Goal: Information Seeking & Learning: Learn about a topic

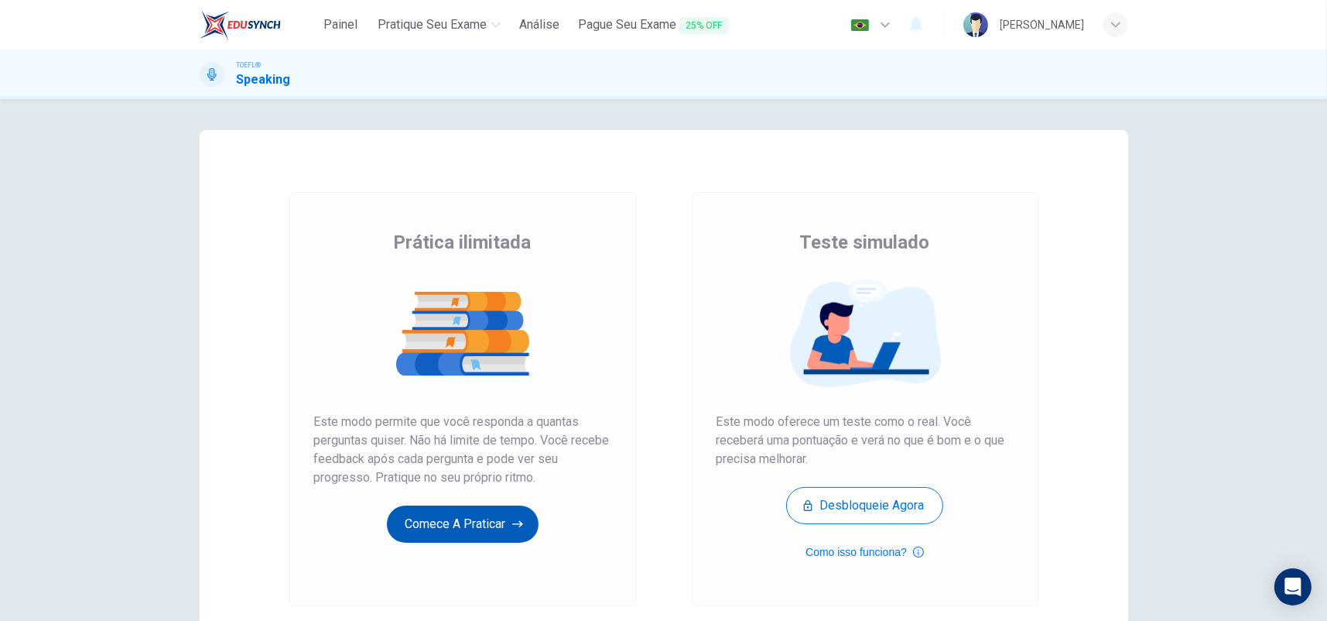
click at [489, 514] on button "Comece a praticar" at bounding box center [463, 523] width 152 height 37
click at [494, 519] on button "Comece a praticar" at bounding box center [463, 523] width 152 height 37
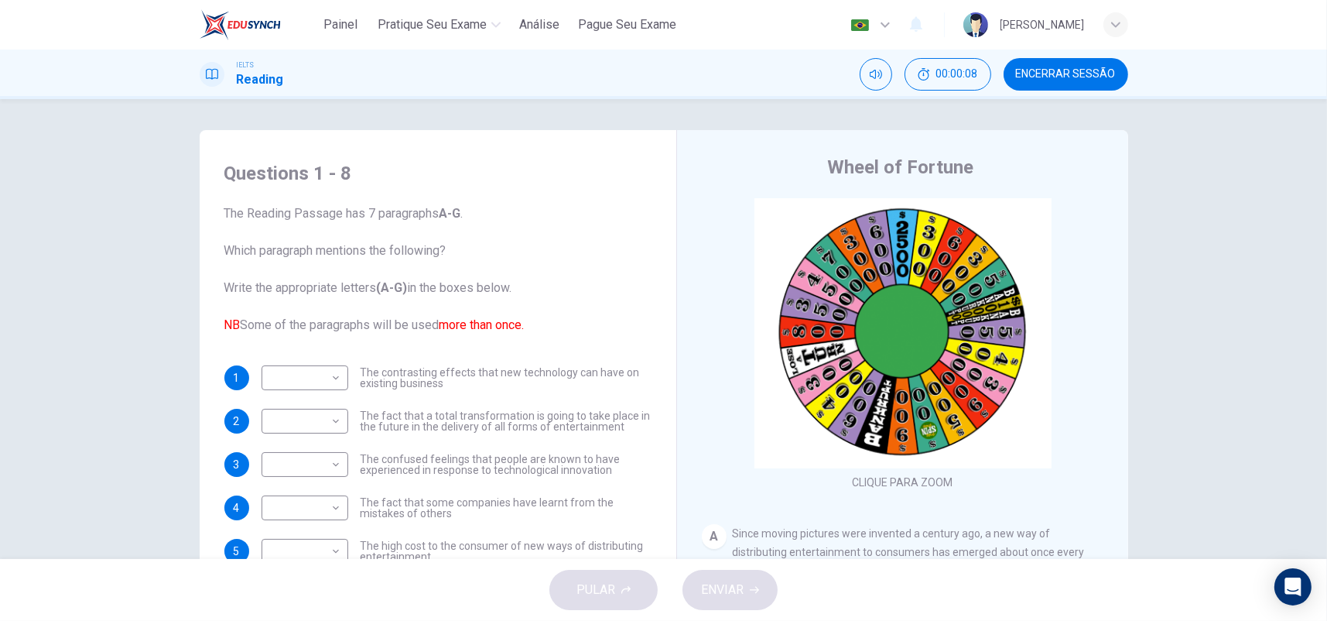
click at [347, 371] on div "​ ​ The contrasting effects that new technology can have on existing business" at bounding box center [457, 377] width 390 height 25
click at [330, 369] on body "Painel Pratique seu exame Análise Pague Seu Exame Português pt ​ Patricia Neves…" at bounding box center [663, 310] width 1327 height 621
click at [330, 369] on div at bounding box center [663, 310] width 1327 height 621
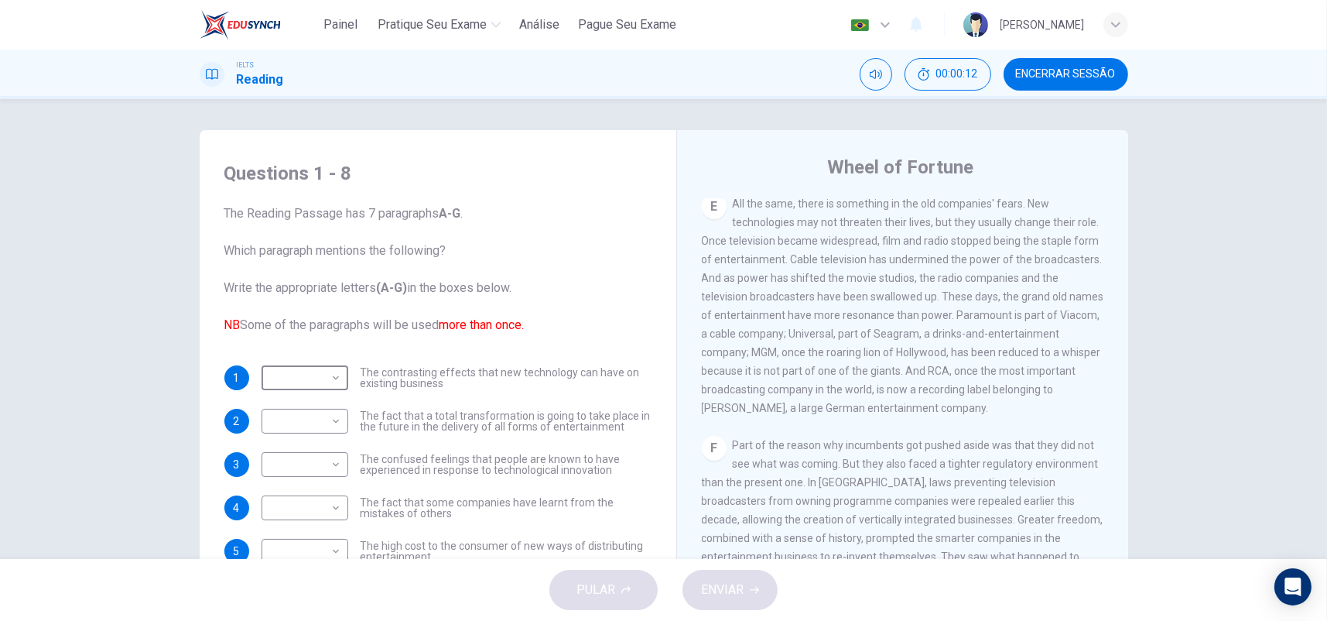
scroll to position [929, 0]
click at [1035, 81] on button "Encerrar Sessão" at bounding box center [1066, 74] width 125 height 33
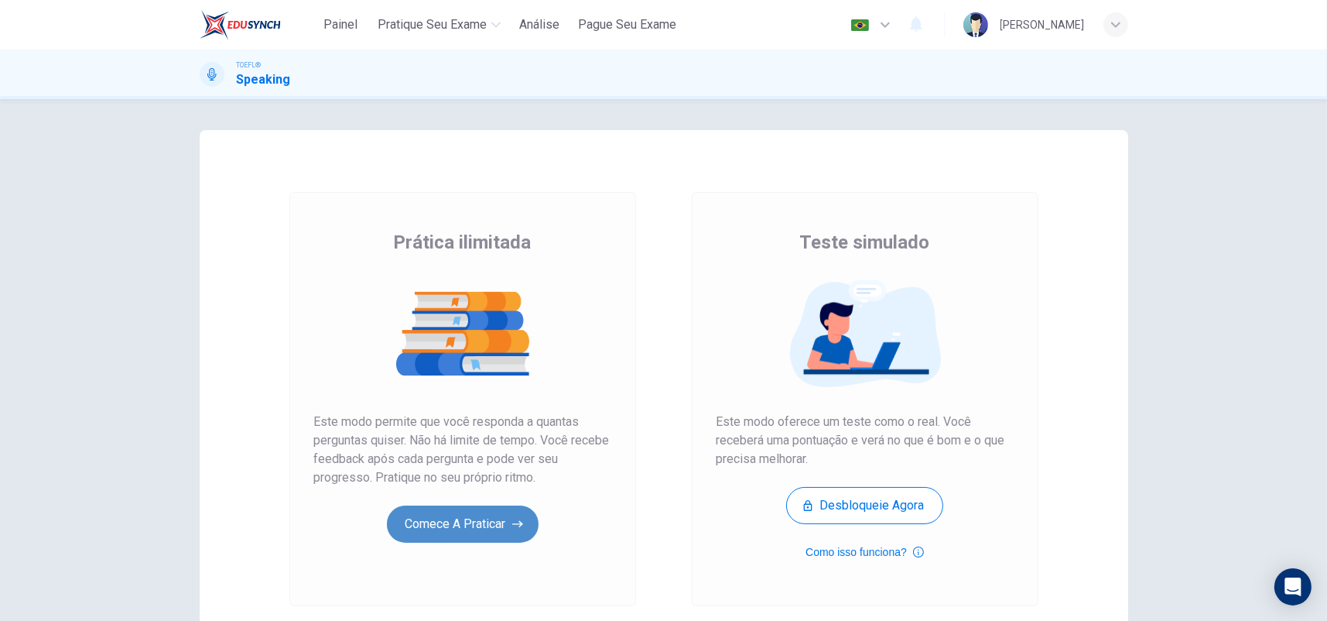
click at [469, 520] on button "Comece a praticar" at bounding box center [463, 523] width 152 height 37
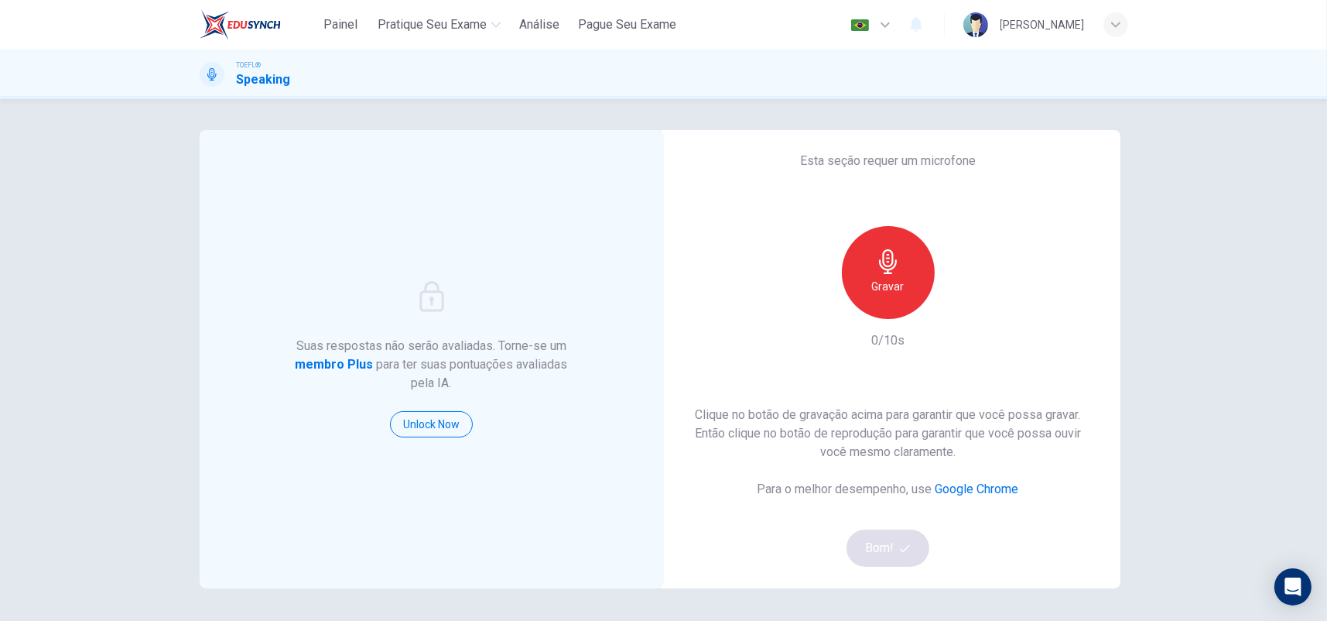
click at [889, 300] on div "Gravar" at bounding box center [888, 272] width 93 height 93
click at [889, 300] on div "Parar" at bounding box center [888, 272] width 93 height 93
click at [952, 306] on icon "button" at bounding box center [959, 306] width 15 height 15
click at [859, 548] on button "Bom!" at bounding box center [888, 547] width 83 height 37
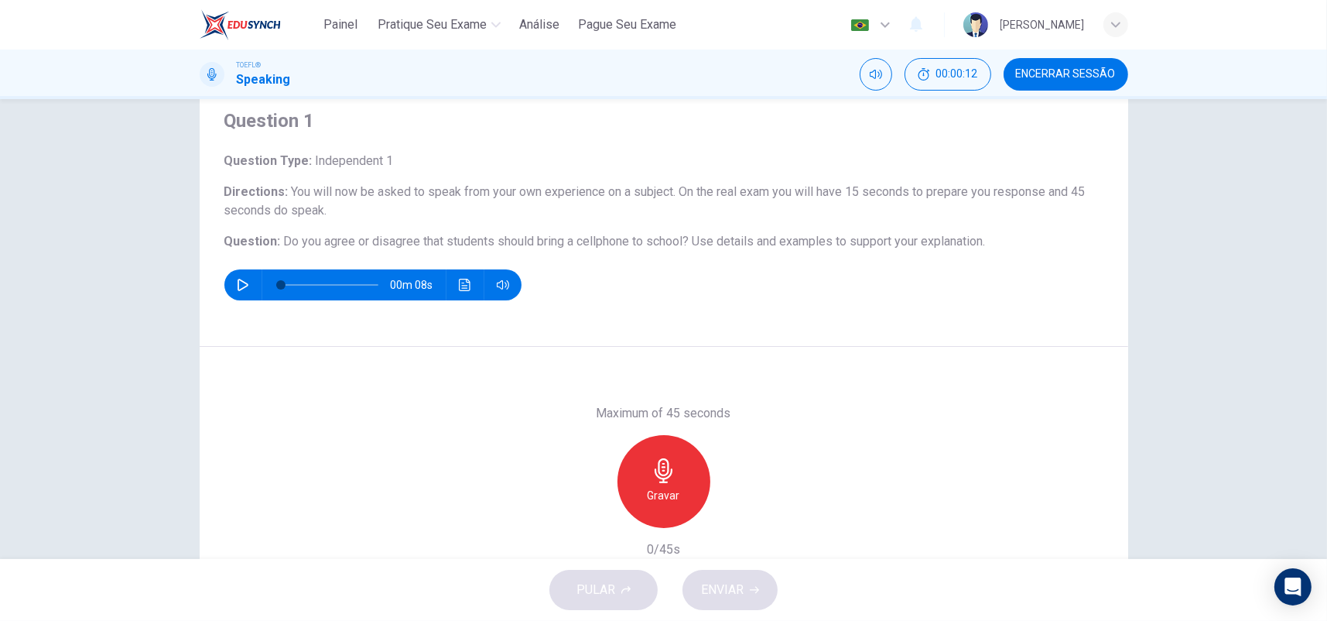
scroll to position [77, 0]
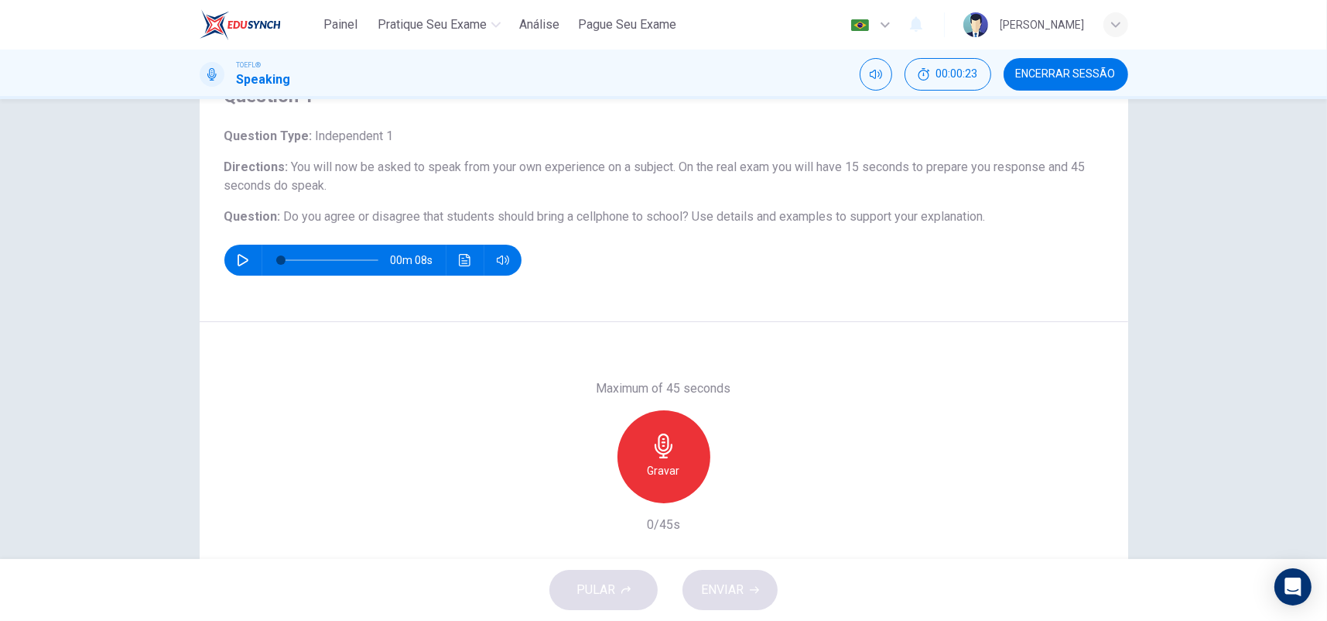
click at [238, 263] on icon "button" at bounding box center [243, 260] width 11 height 12
type input "0"
click at [675, 441] on div "Gravar" at bounding box center [664, 456] width 93 height 93
click at [735, 488] on icon "button" at bounding box center [735, 490] width 15 height 15
click at [735, 488] on icon "button" at bounding box center [735, 491] width 11 height 12
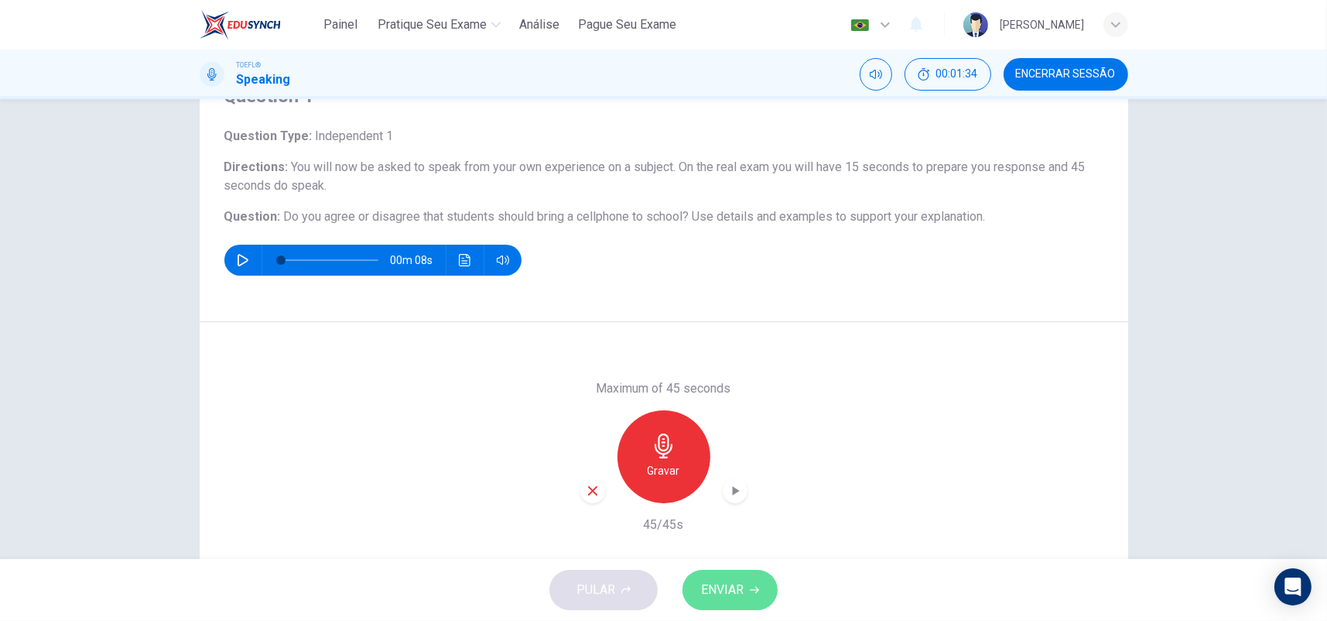
click at [751, 587] on icon "button" at bounding box center [754, 589] width 9 height 9
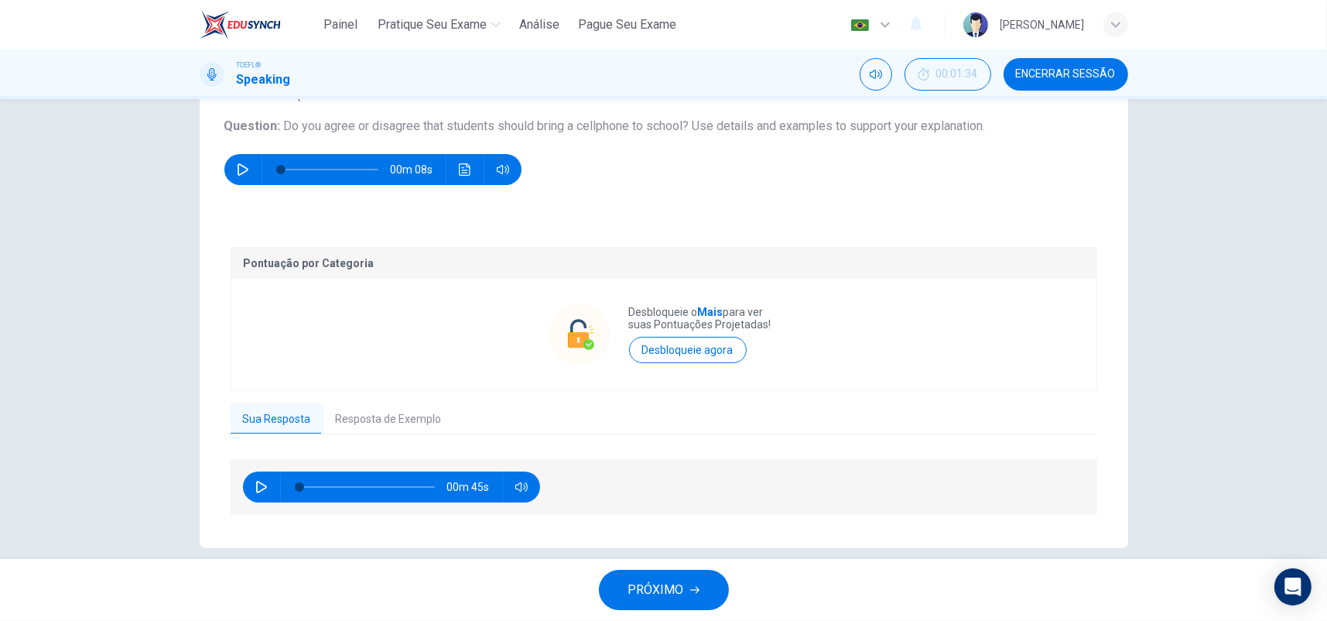
scroll to position [187, 0]
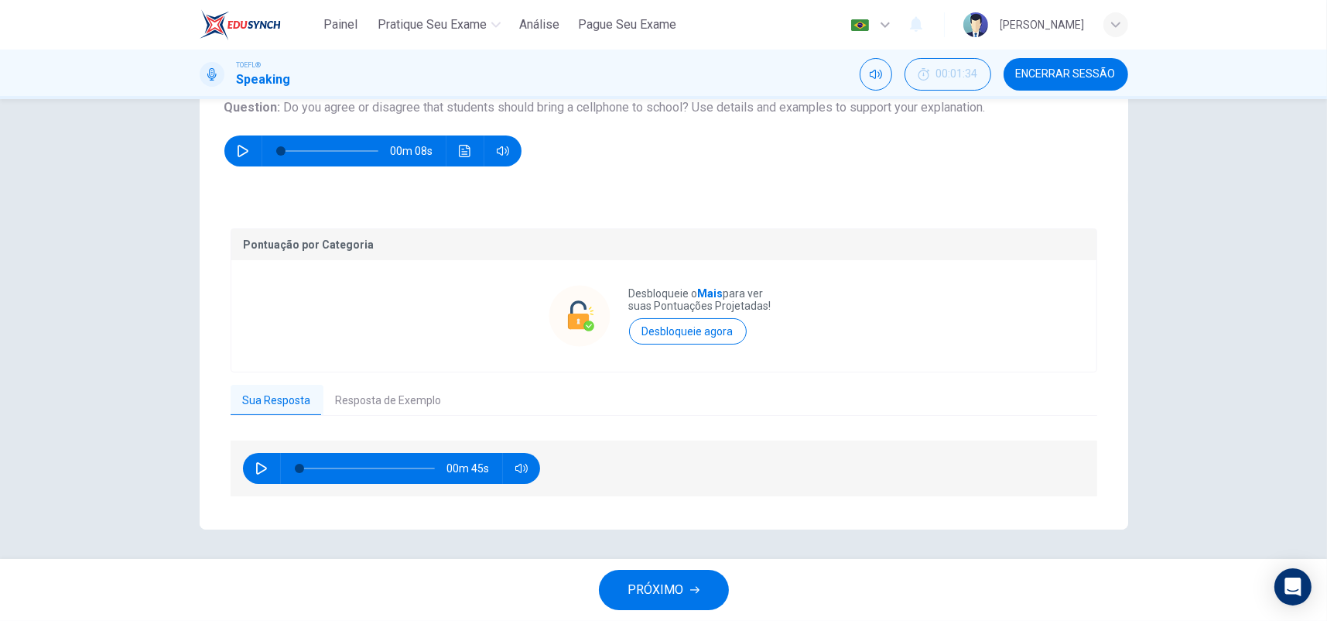
click at [390, 402] on button "Resposta de Exemplo" at bounding box center [389, 401] width 131 height 33
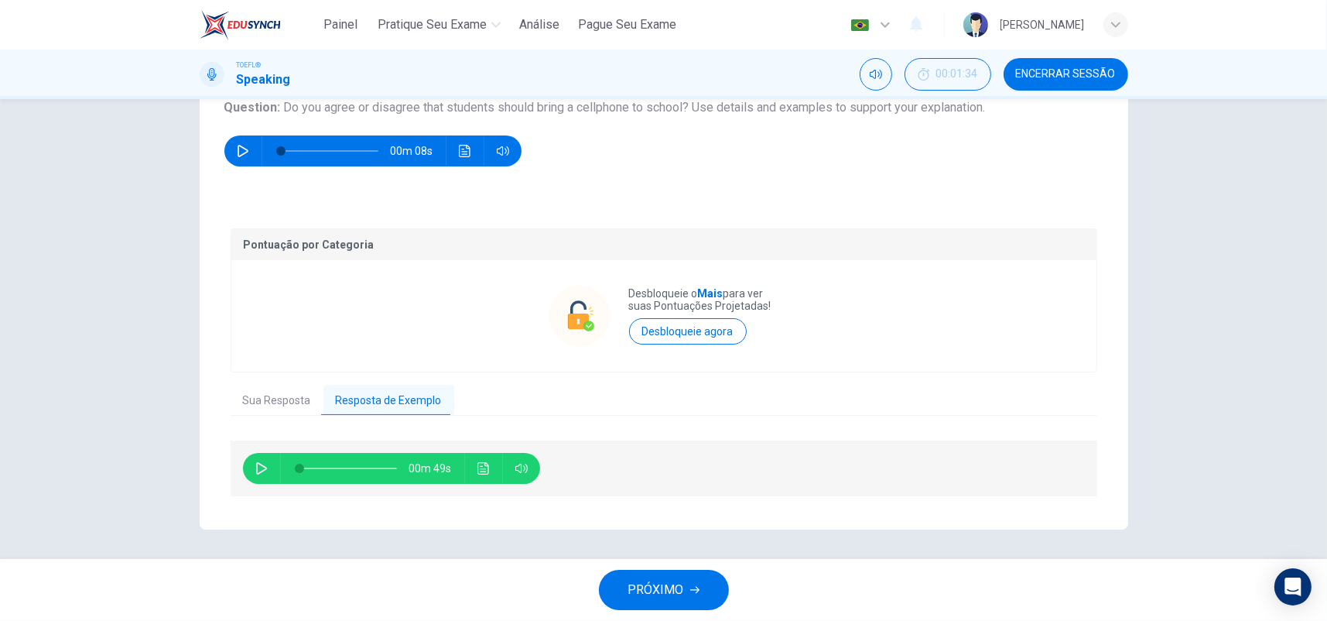
click at [249, 467] on button "button" at bounding box center [261, 468] width 25 height 31
click at [489, 467] on button "Clique para ver a transcrição do áudio" at bounding box center [483, 468] width 25 height 31
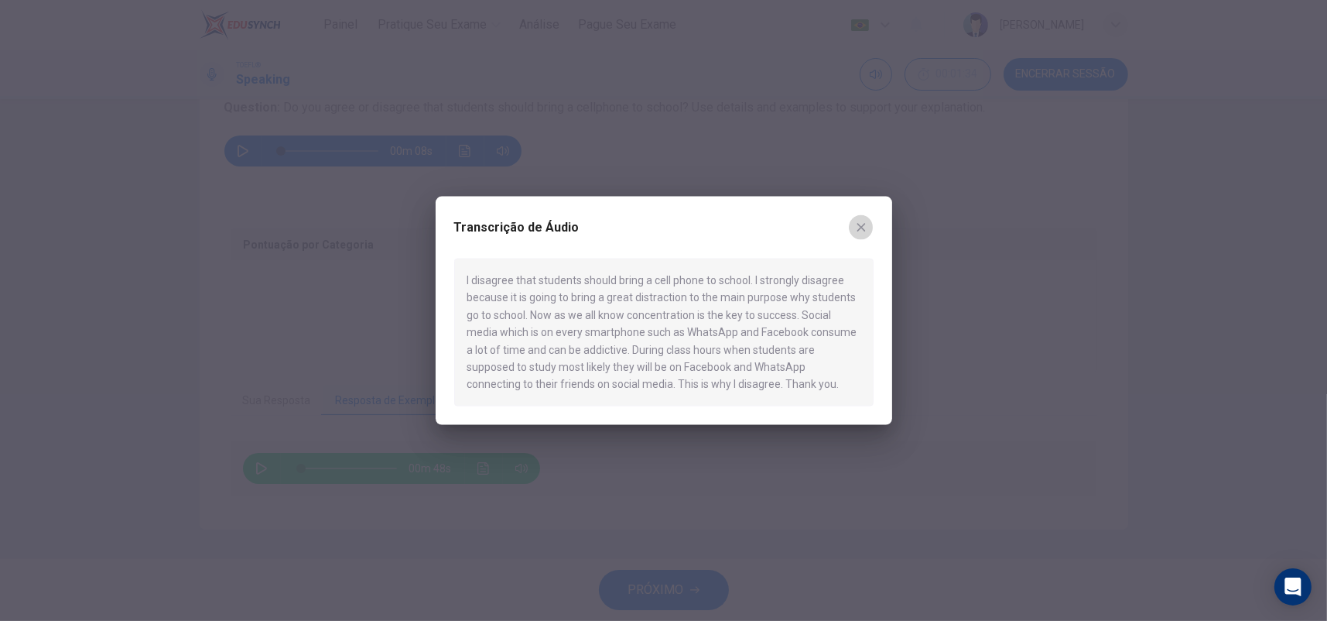
click at [856, 235] on button "button" at bounding box center [861, 227] width 25 height 25
type input "2"
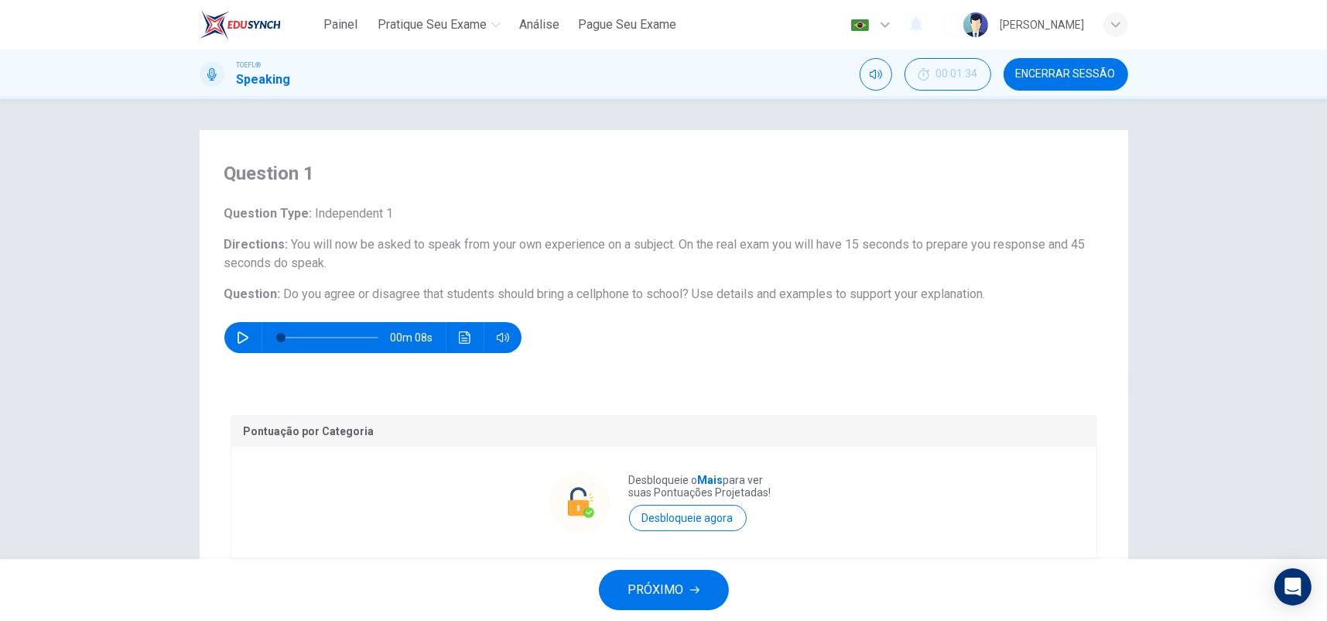
scroll to position [0, 0]
click at [689, 577] on button "PRÓXIMO" at bounding box center [664, 590] width 130 height 40
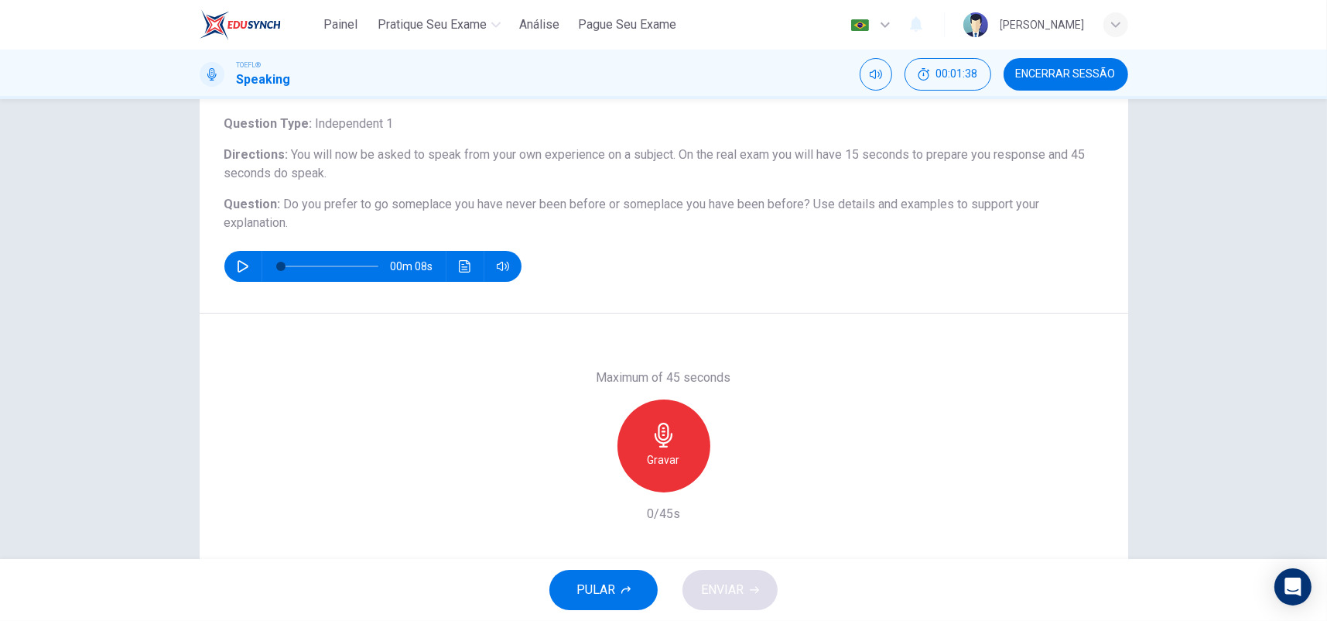
scroll to position [63, 0]
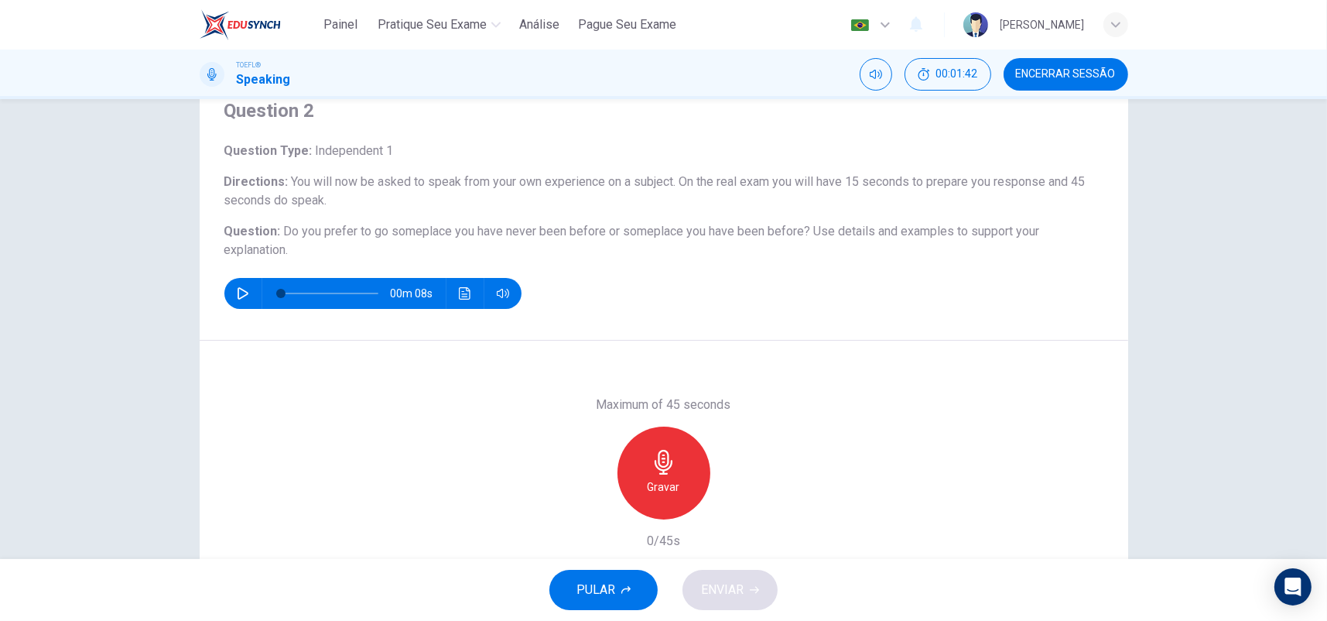
click at [603, 591] on span "PULAR" at bounding box center [596, 590] width 39 height 22
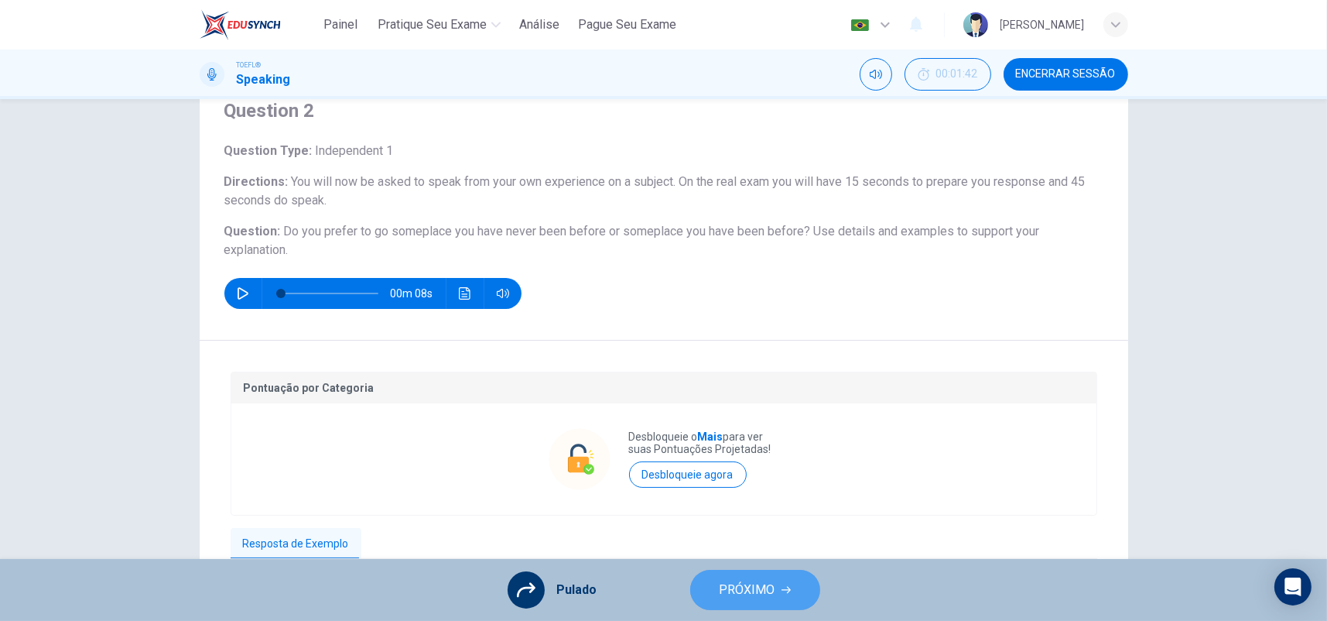
click at [769, 595] on span "PRÓXIMO" at bounding box center [748, 590] width 56 height 22
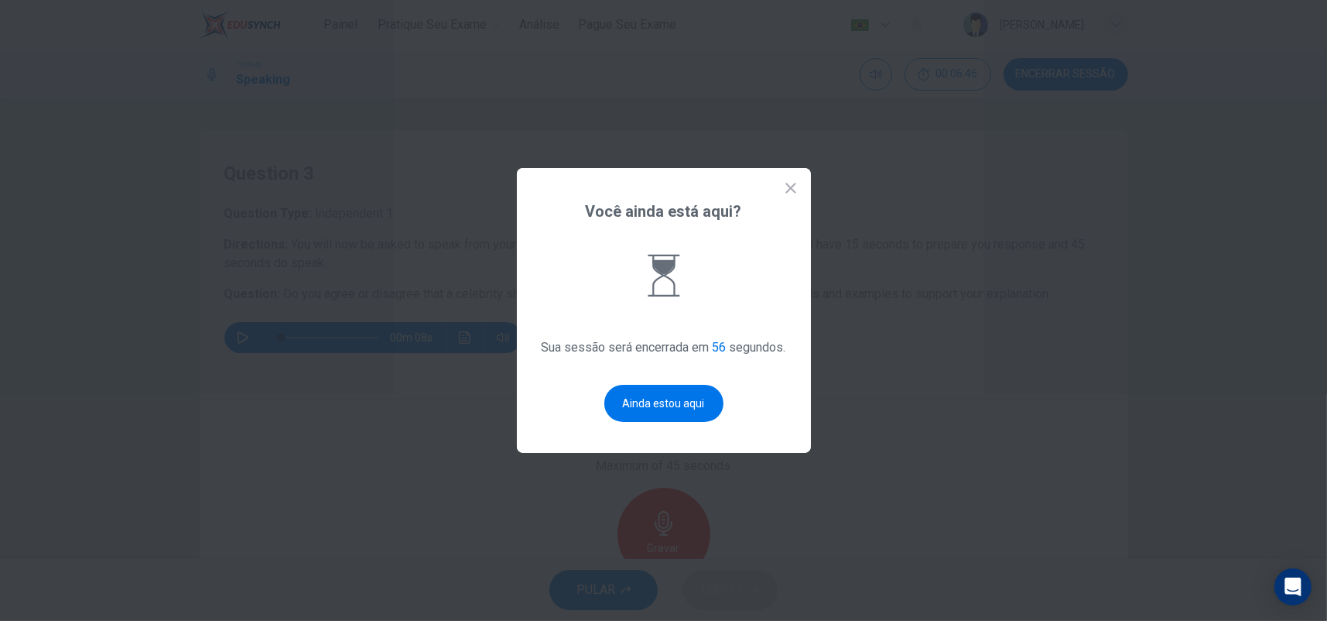
click at [793, 187] on icon at bounding box center [790, 187] width 15 height 15
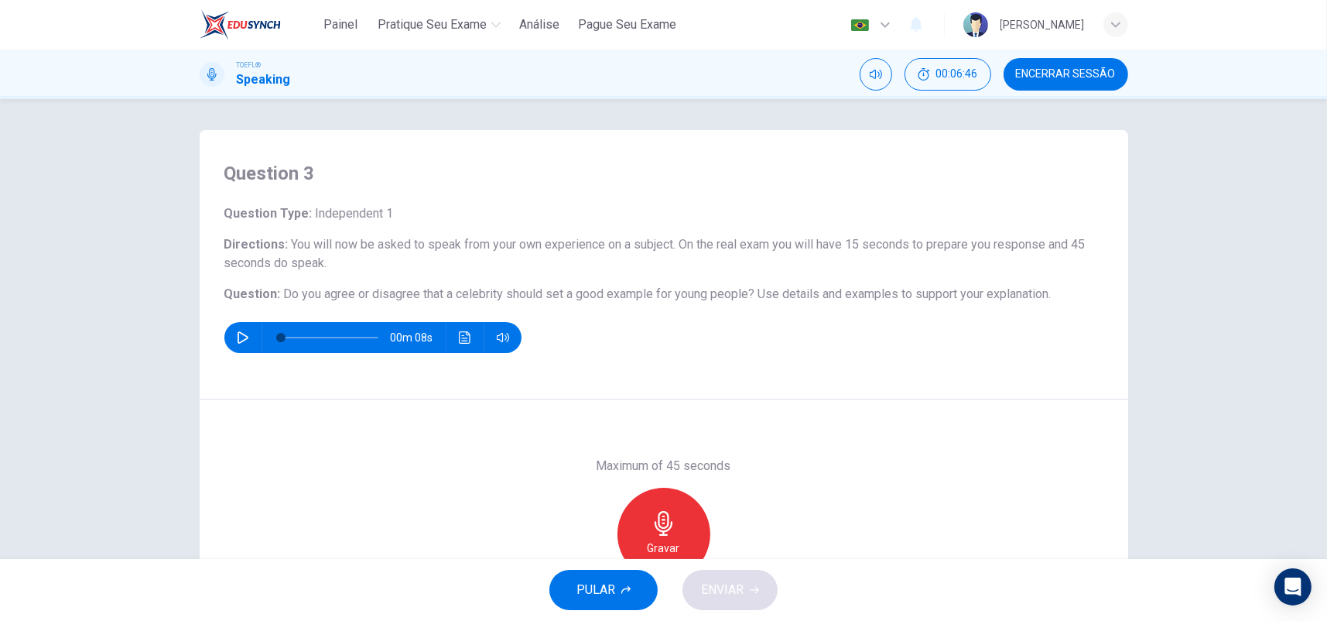
click at [1079, 83] on button "Encerrar Sessão" at bounding box center [1066, 74] width 125 height 33
